Goal: Task Accomplishment & Management: Manage account settings

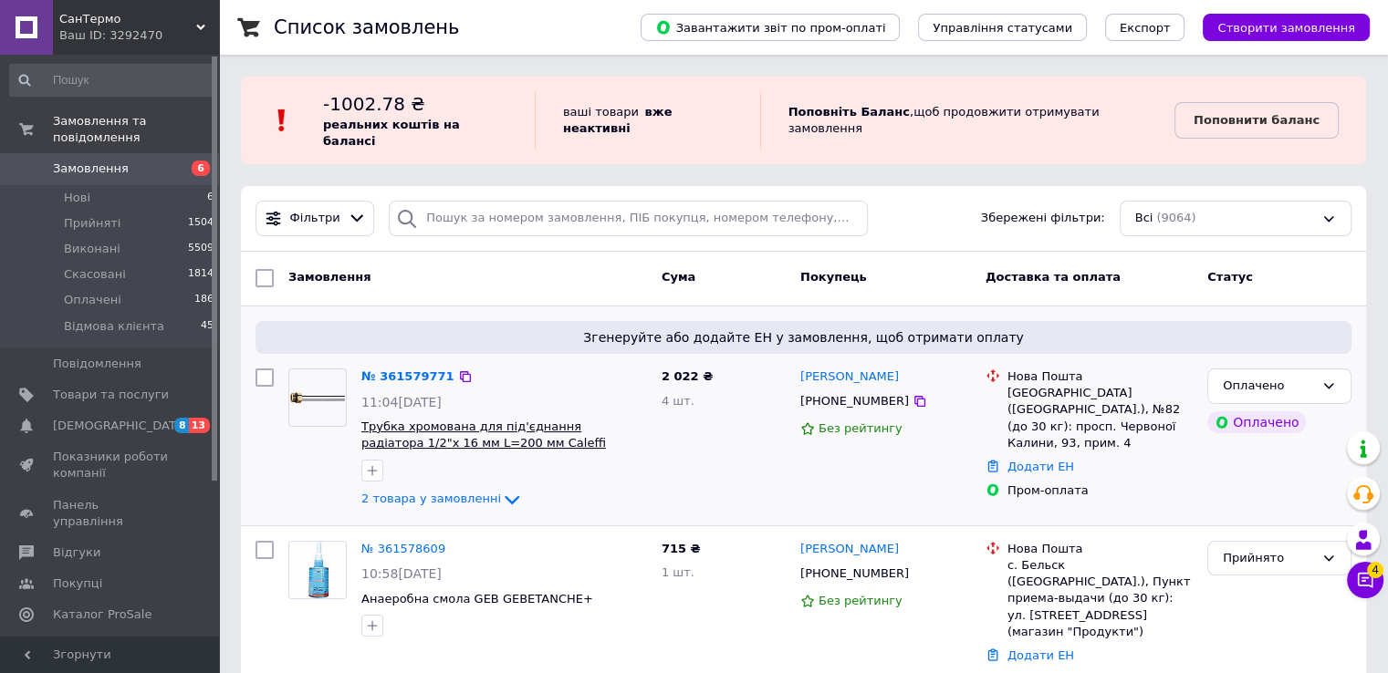
scroll to position [456, 0]
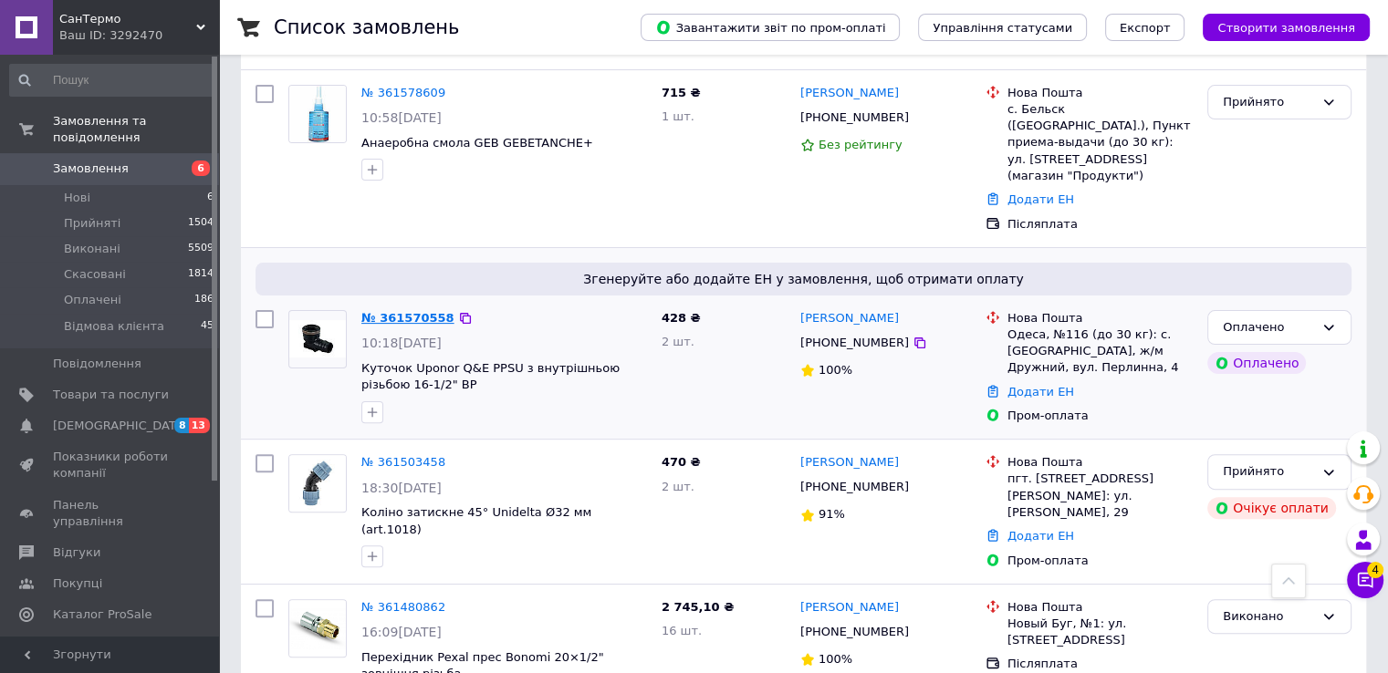
click at [408, 311] on link "№ 361570558" at bounding box center [407, 318] width 93 height 14
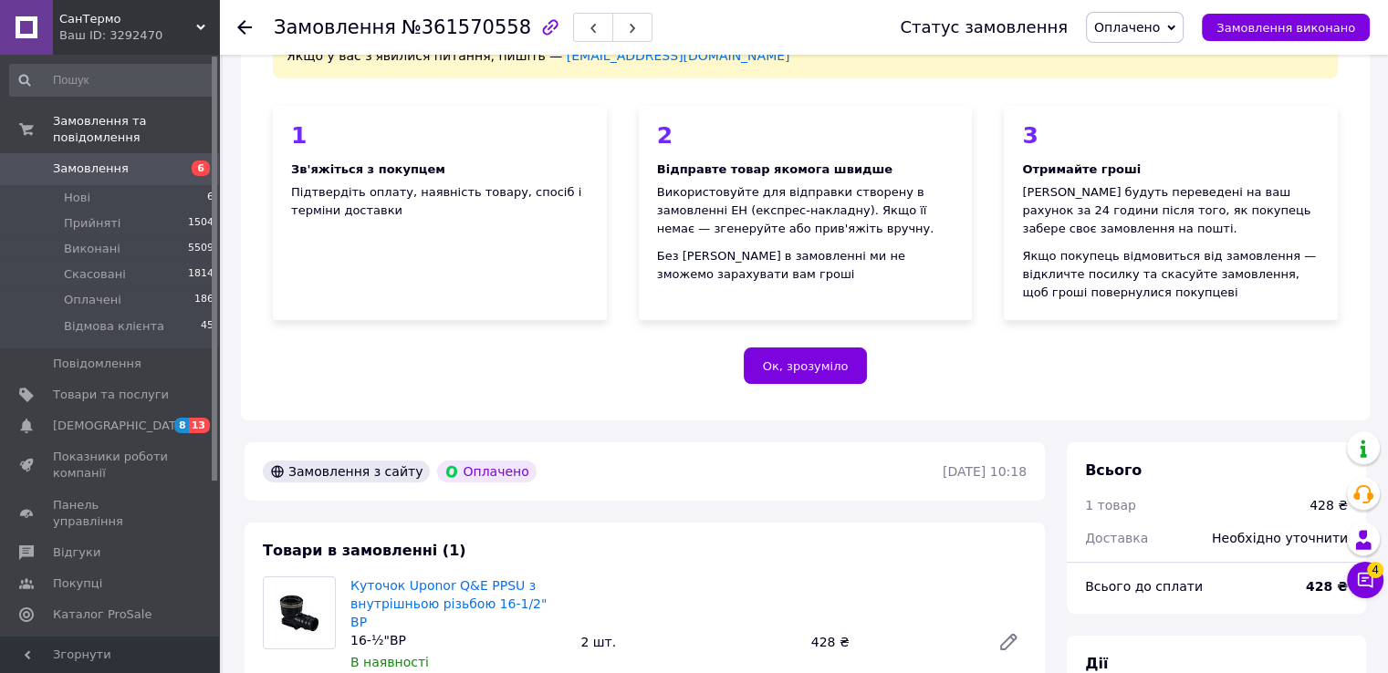
scroll to position [599, 0]
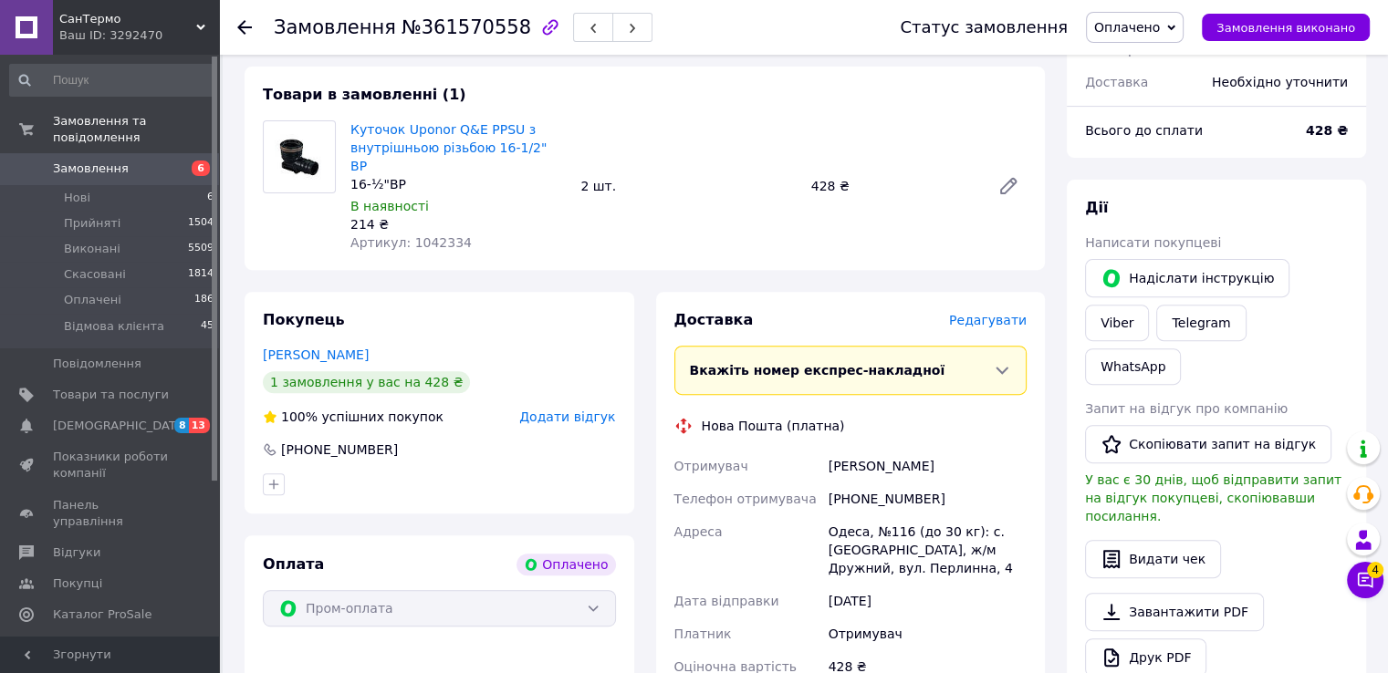
click at [429, 235] on span "Артикул: 1042334" at bounding box center [410, 242] width 121 height 15
copy span "1042334"
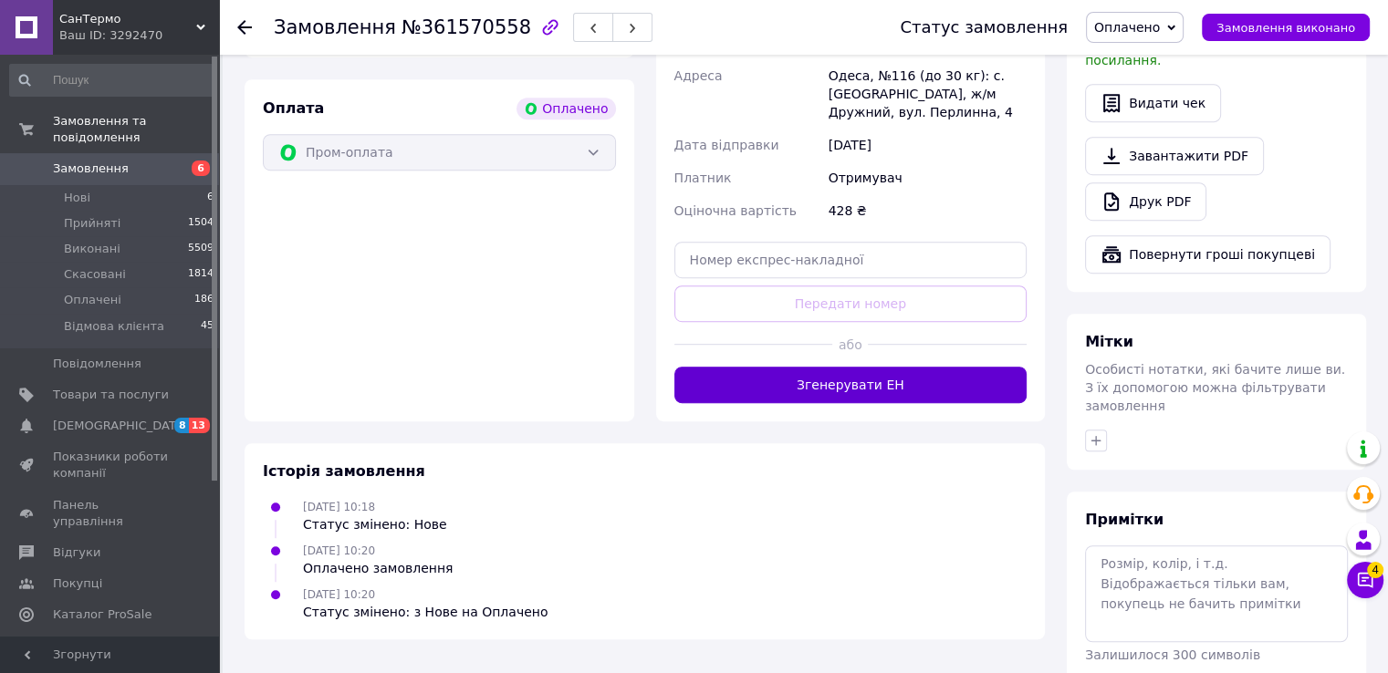
click at [858, 368] on button "Згенерувати ЕН" at bounding box center [850, 385] width 353 height 36
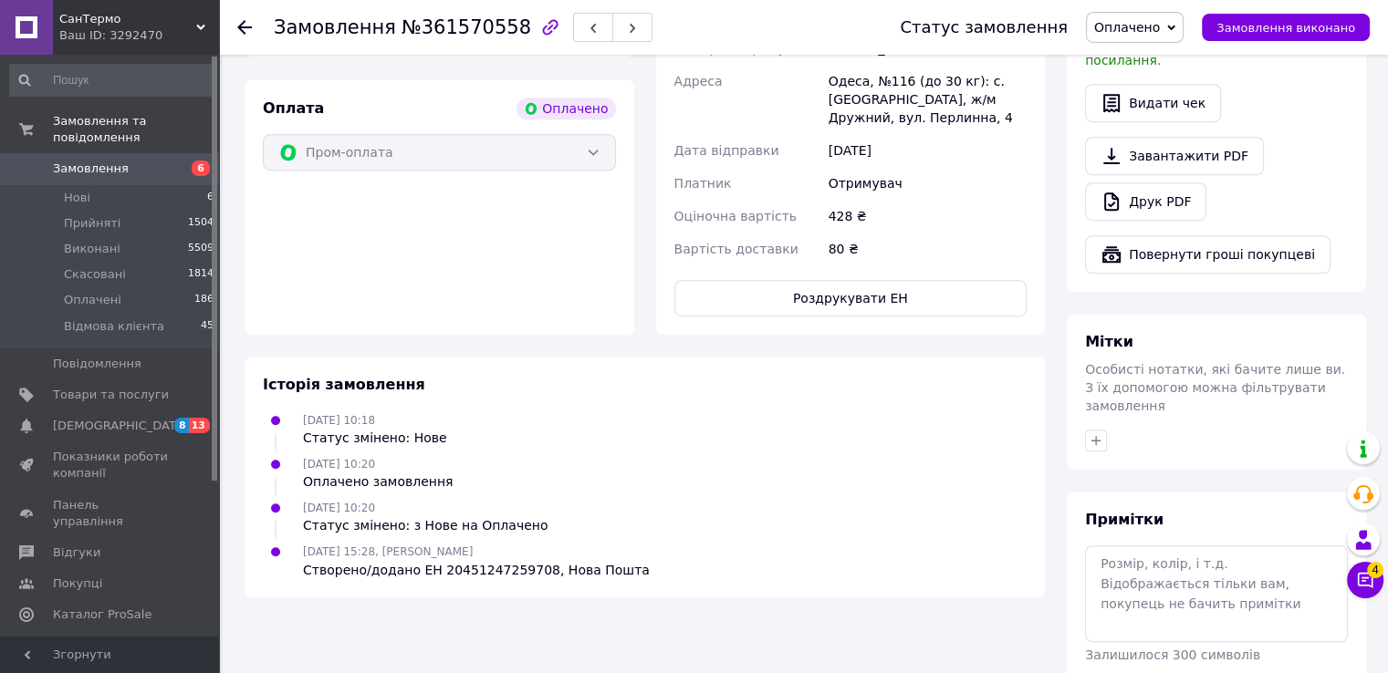
click at [91, 161] on span "Замовлення" at bounding box center [91, 169] width 76 height 16
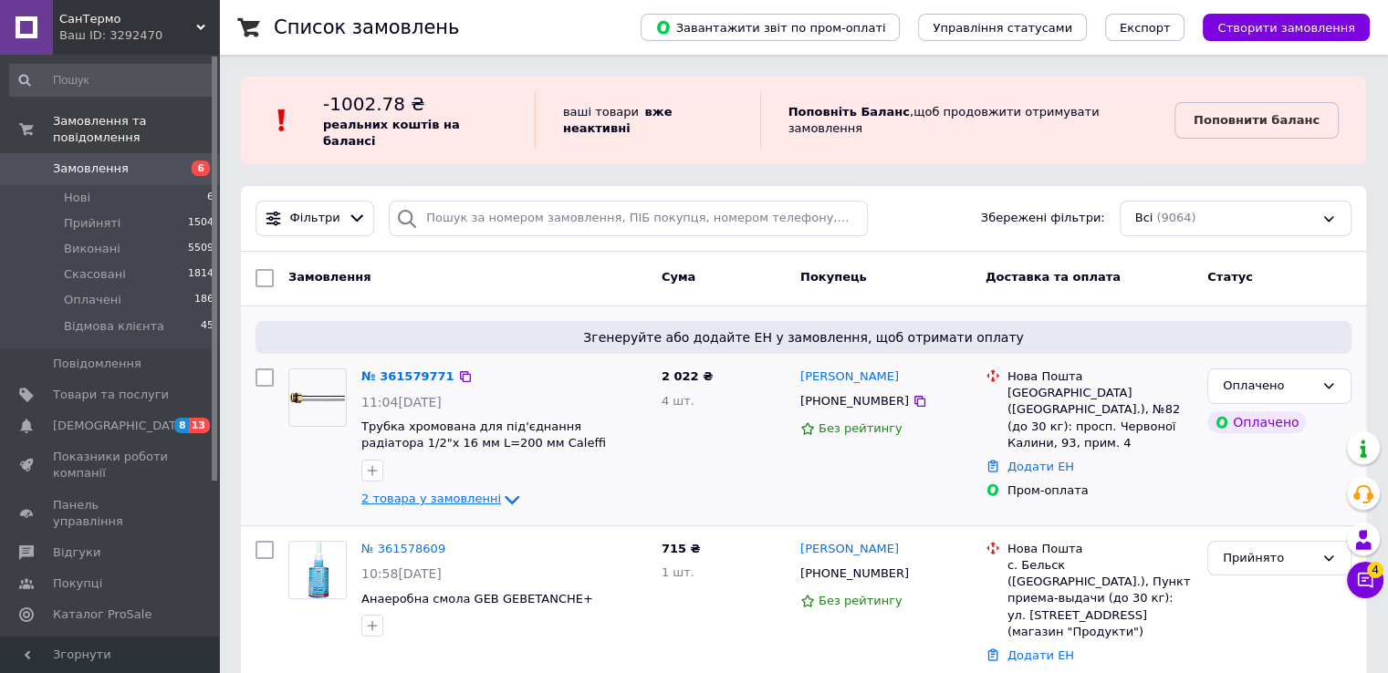
click at [501, 489] on icon at bounding box center [512, 500] width 22 height 22
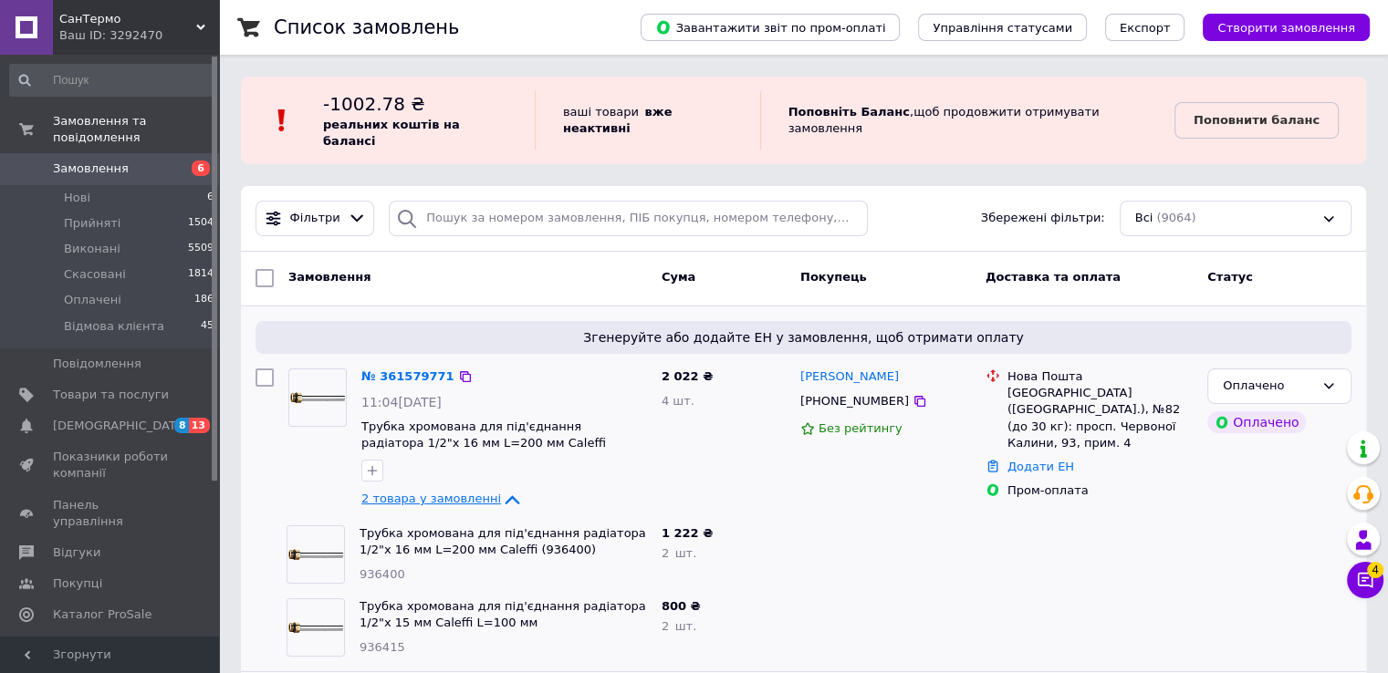
click at [380, 567] on span "936400" at bounding box center [382, 574] width 46 height 14
copy span "936400"
click at [373, 640] on span "936415" at bounding box center [382, 647] width 46 height 14
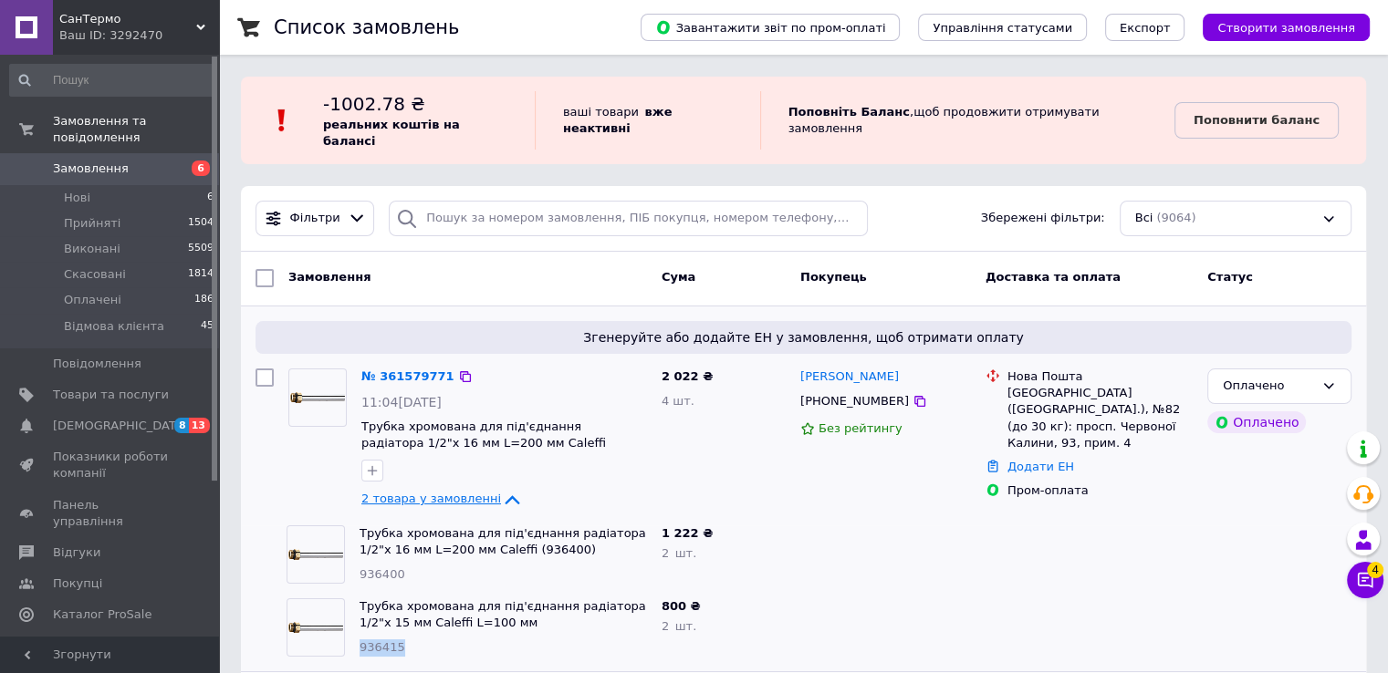
copy span "936415"
click at [383, 370] on link "№ 361579771" at bounding box center [407, 377] width 93 height 14
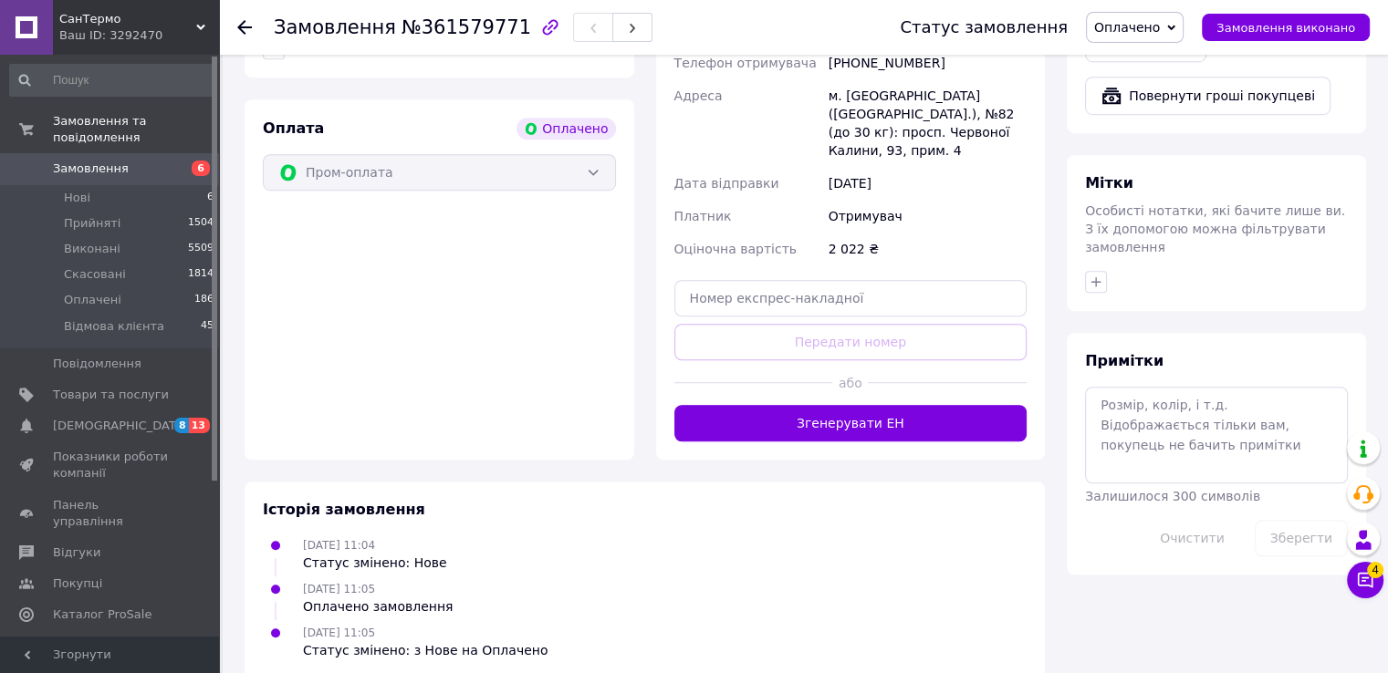
scroll to position [1223, 0]
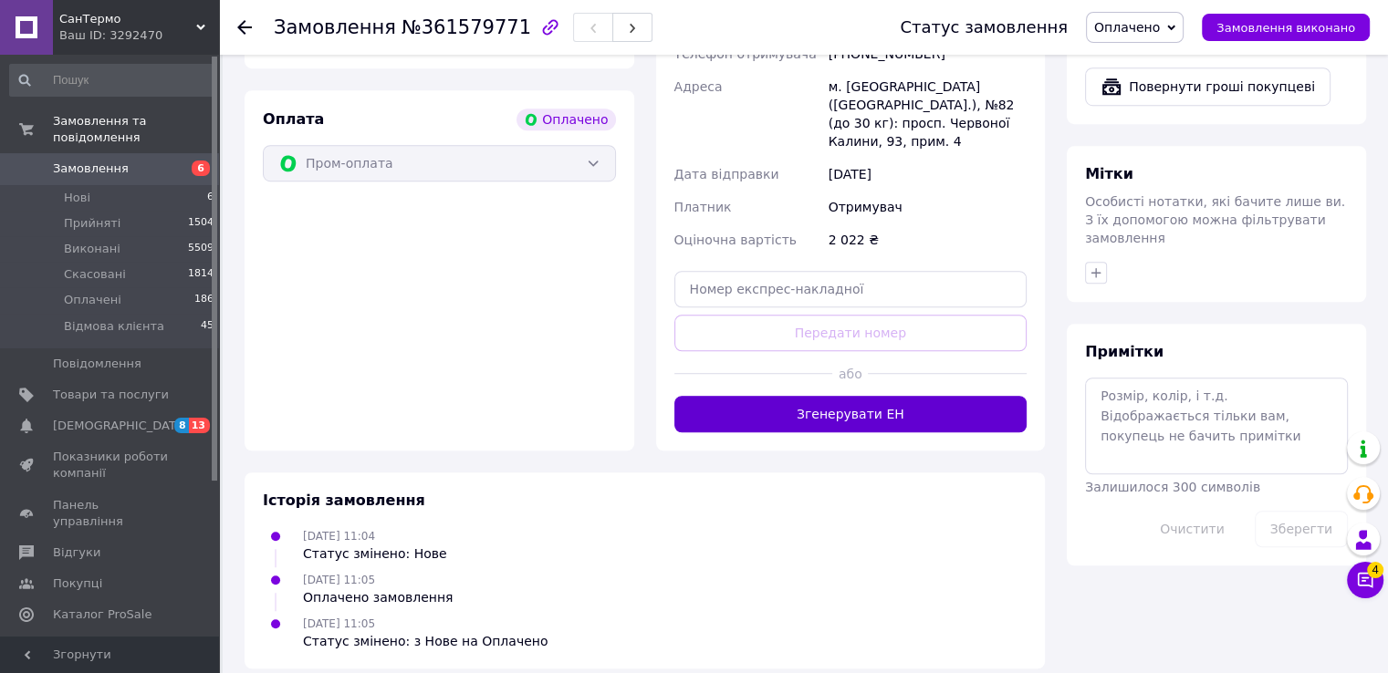
click at [850, 401] on button "Згенерувати ЕН" at bounding box center [850, 414] width 353 height 36
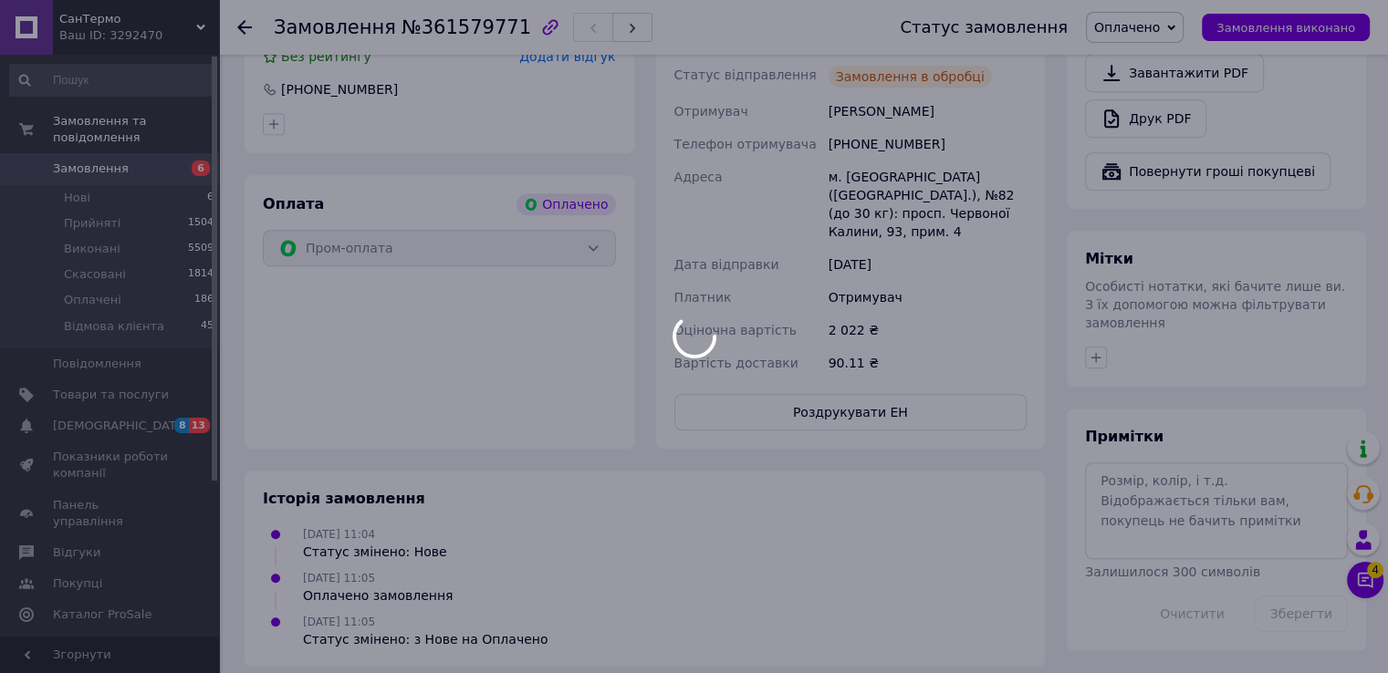
scroll to position [1182, 0]
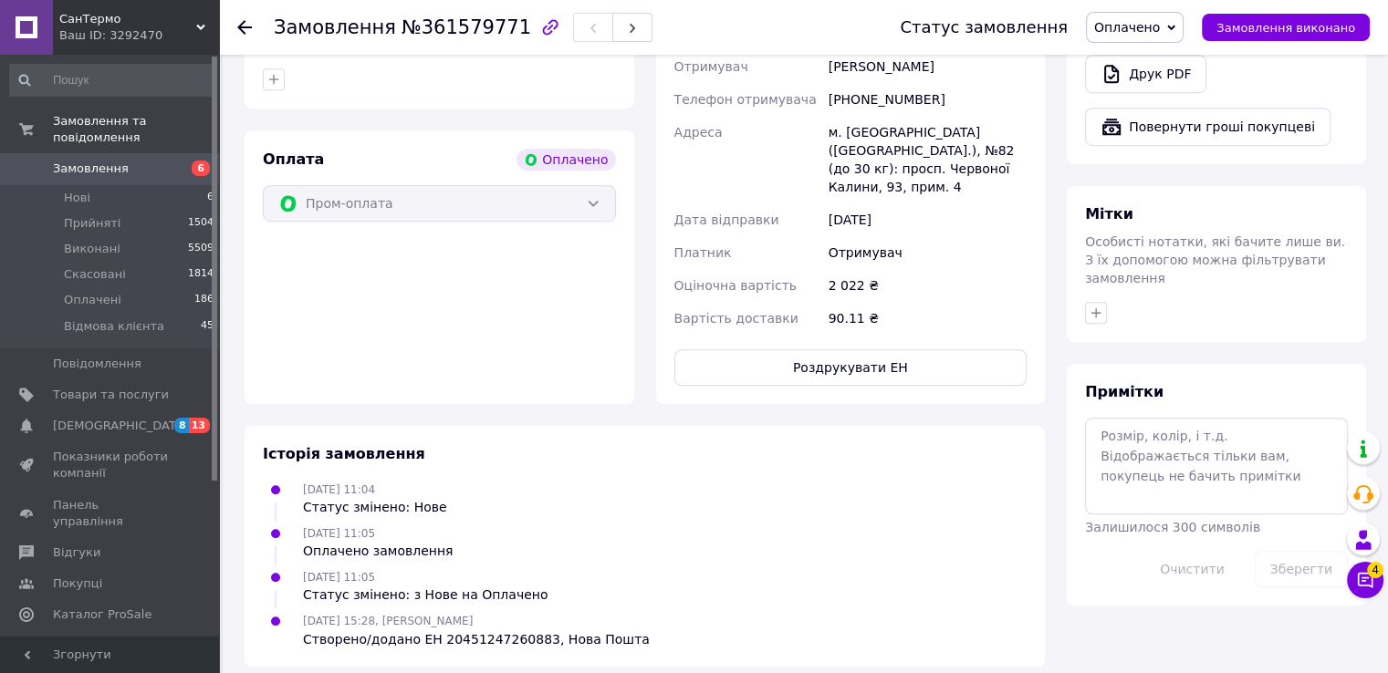
click at [84, 161] on span "Замовлення" at bounding box center [91, 169] width 76 height 16
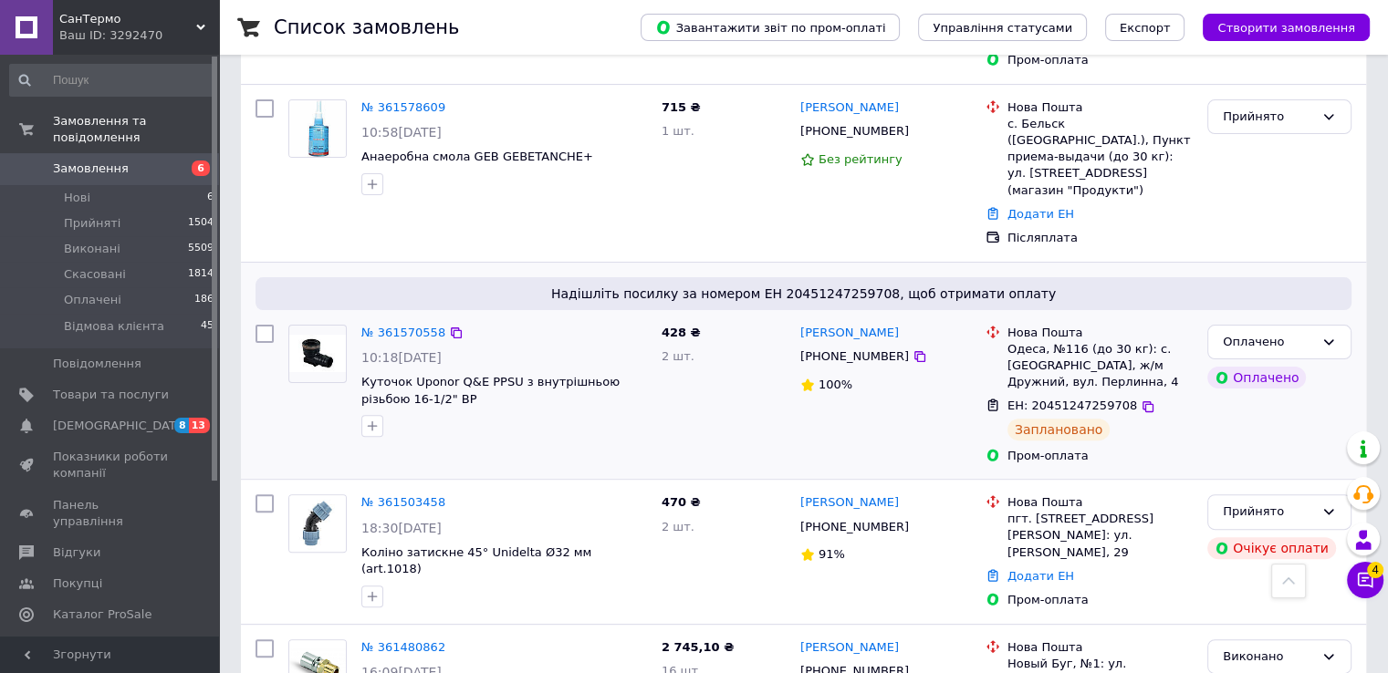
scroll to position [912, 0]
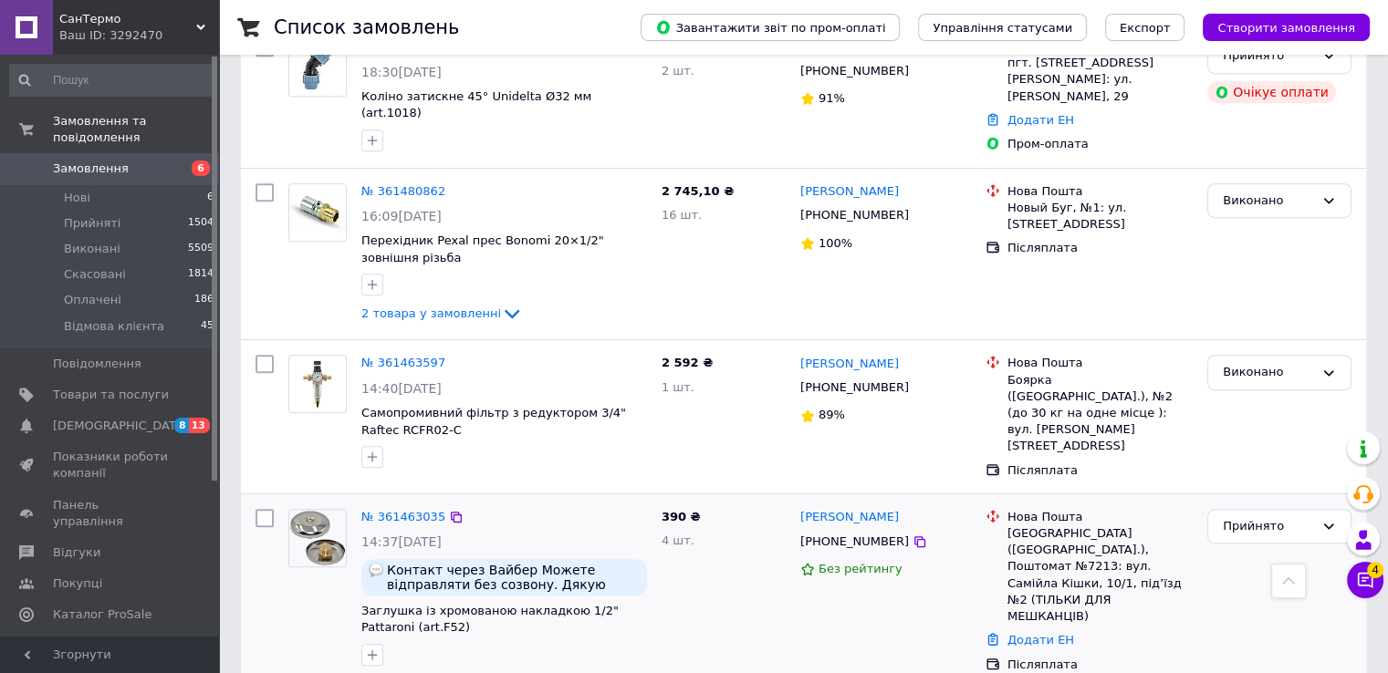
click at [501, 672] on icon at bounding box center [512, 684] width 22 height 22
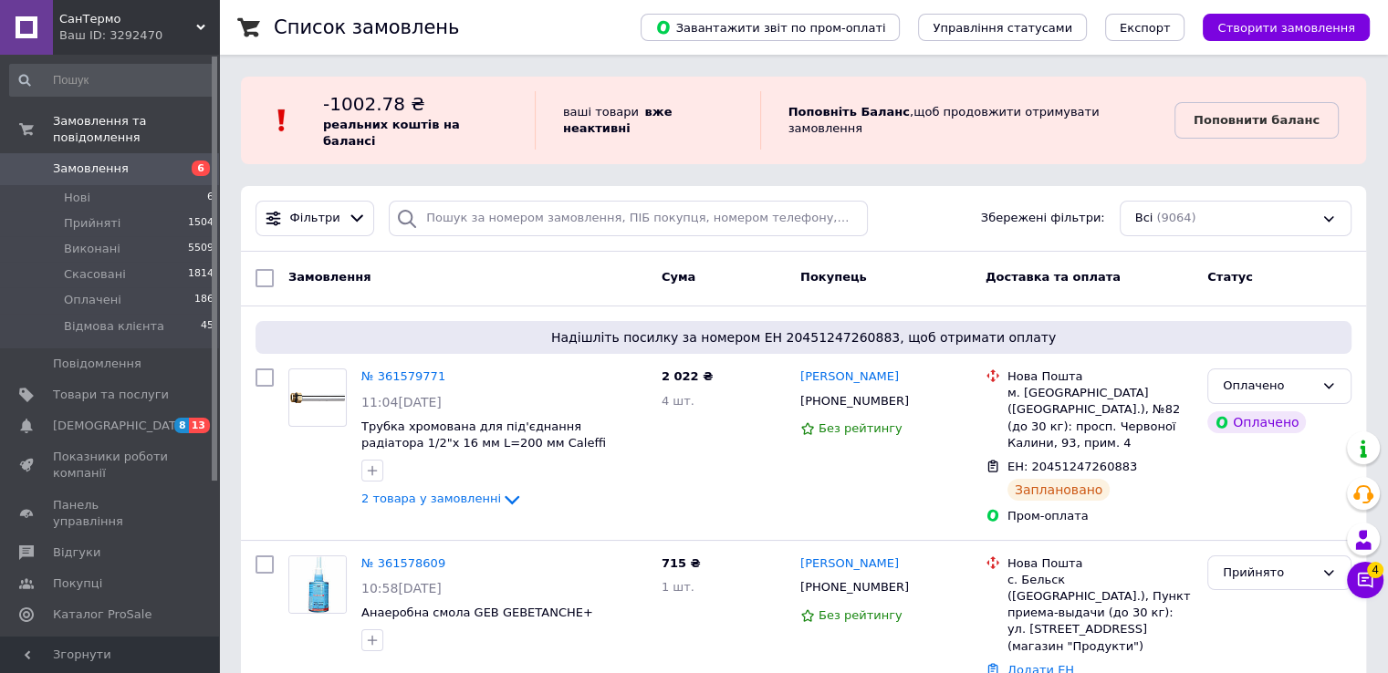
scroll to position [456, 0]
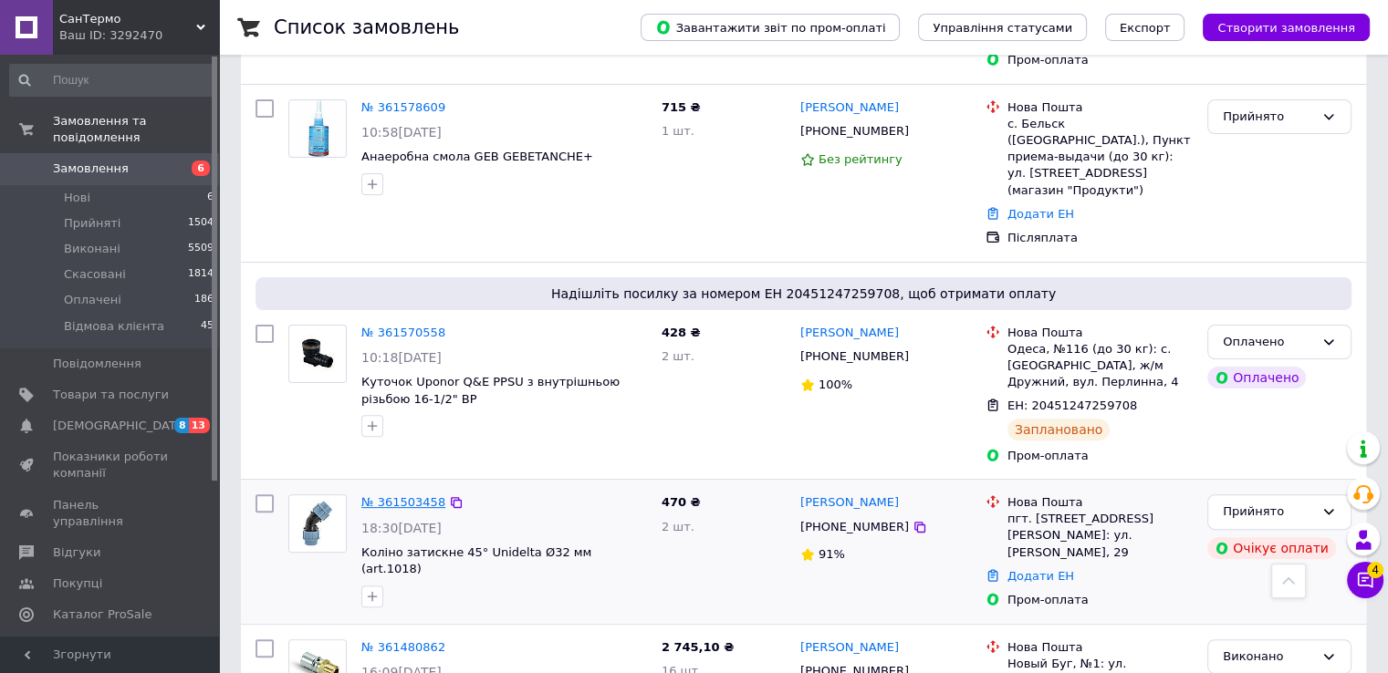
click at [410, 495] on link "№ 361503458" at bounding box center [403, 502] width 84 height 14
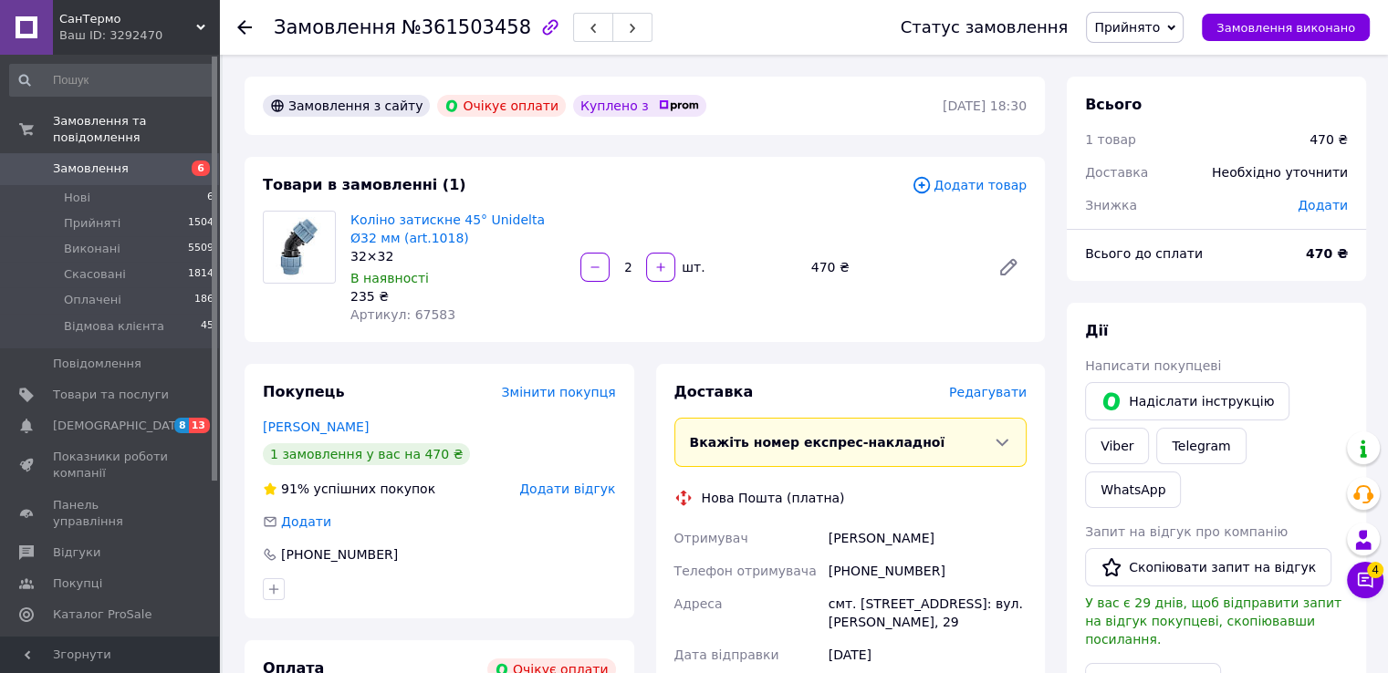
click at [420, 307] on span "Артикул: 67583" at bounding box center [402, 314] width 105 height 15
copy span "67583"
